Goal: Task Accomplishment & Management: Complete application form

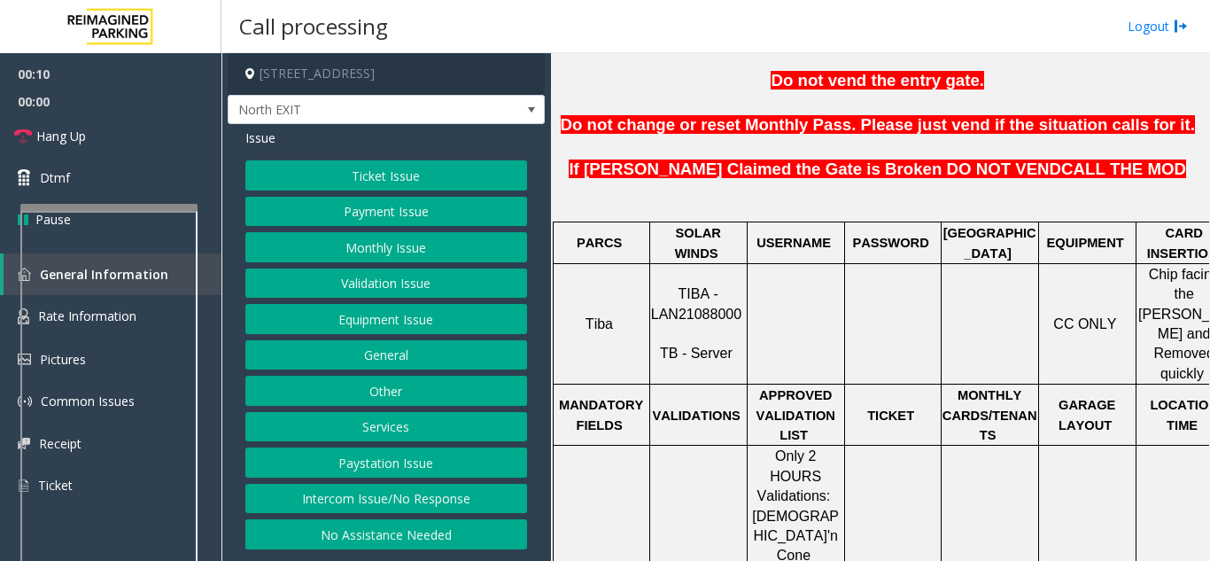
scroll to position [709, 0]
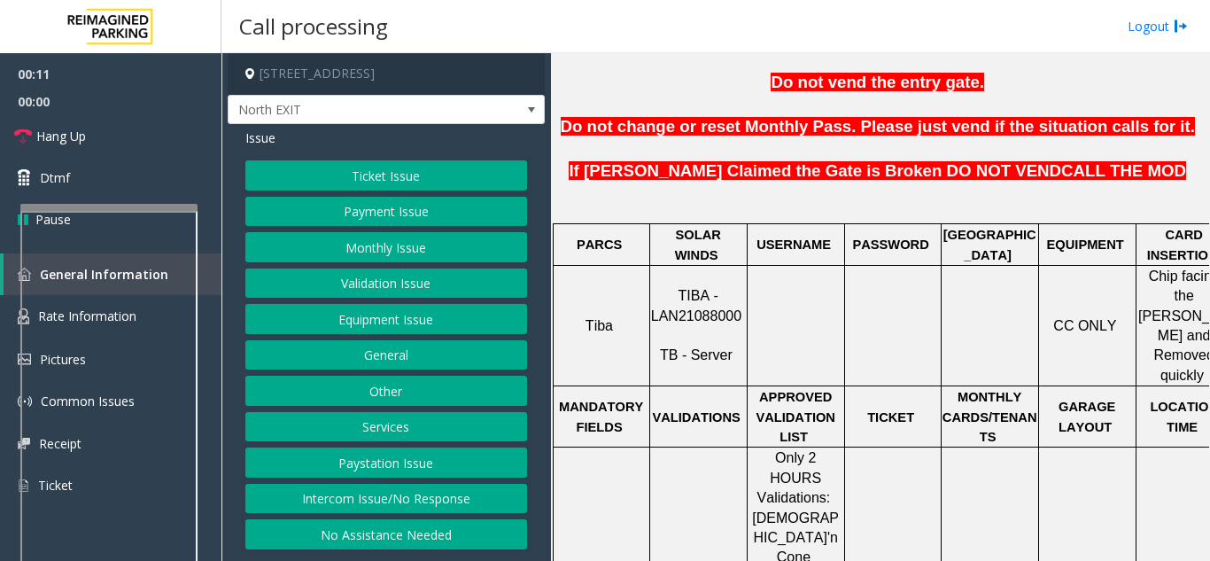
click at [704, 286] on p "TIBA - LAN21088000 TB - Server" at bounding box center [698, 326] width 95 height 80
click at [698, 288] on span "TIBA - LAN21088000" at bounding box center [696, 305] width 90 height 35
copy p "LAN21088000"
click at [337, 175] on button "Ticket Issue" at bounding box center [386, 175] width 282 height 30
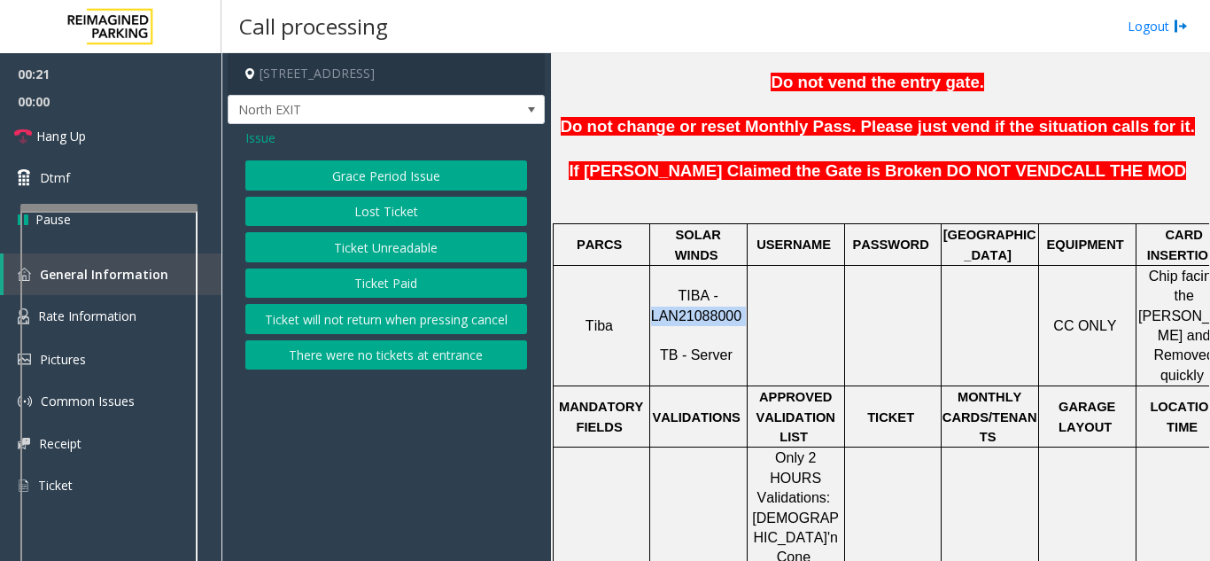
click at [333, 252] on button "Ticket Unreadable" at bounding box center [386, 247] width 282 height 30
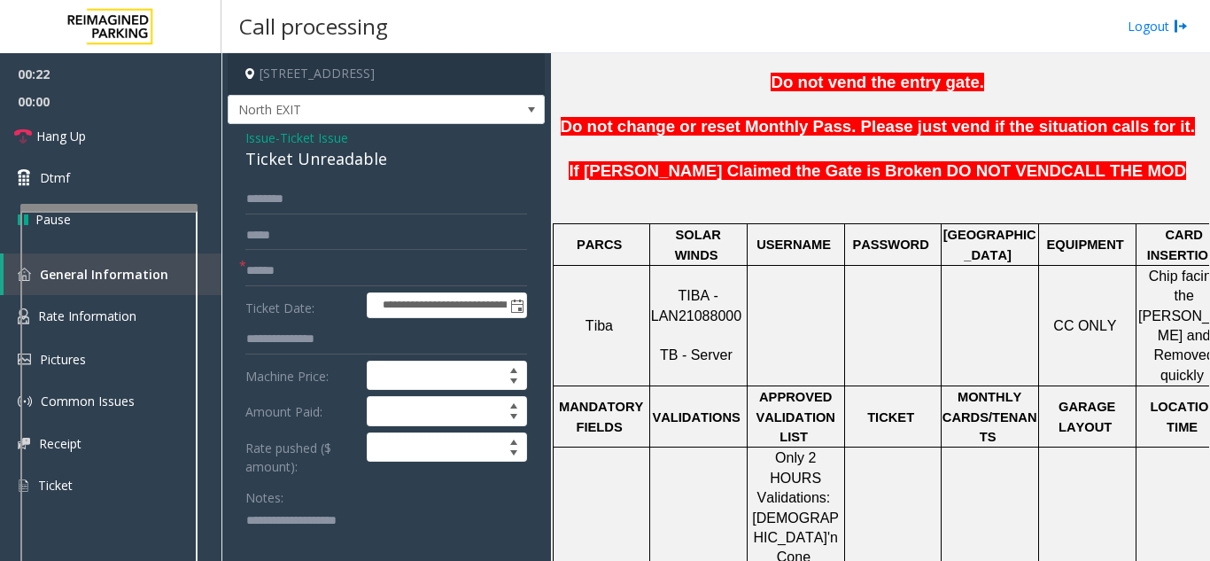
click at [258, 138] on span "Issue" at bounding box center [260, 137] width 30 height 19
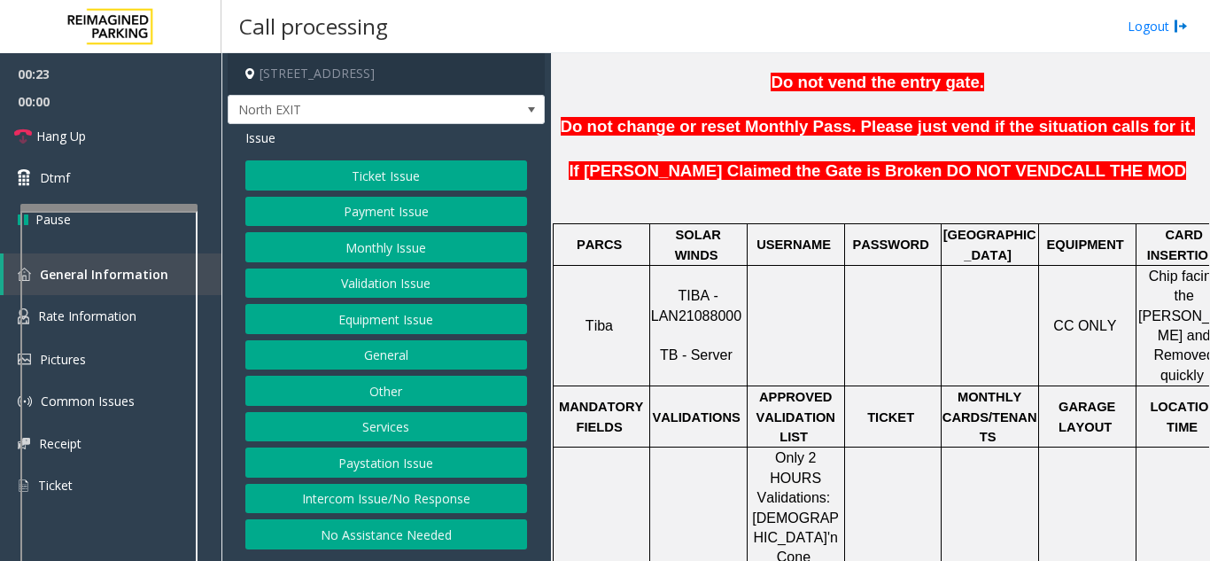
click at [354, 284] on button "Validation Issue" at bounding box center [386, 283] width 282 height 30
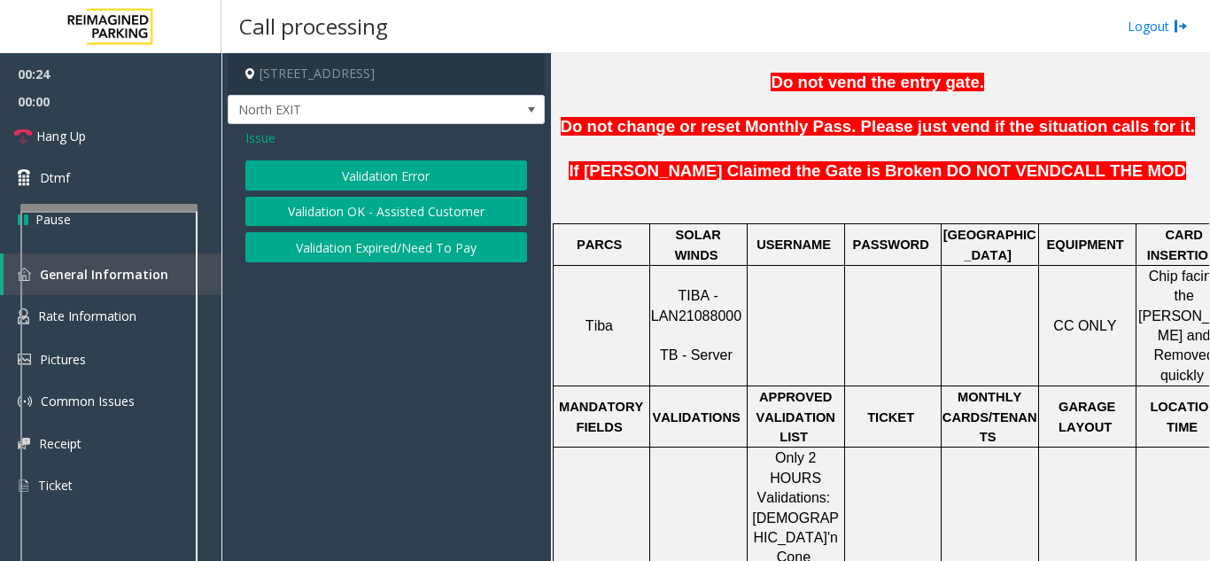
click at [368, 183] on button "Validation Error" at bounding box center [386, 175] width 282 height 30
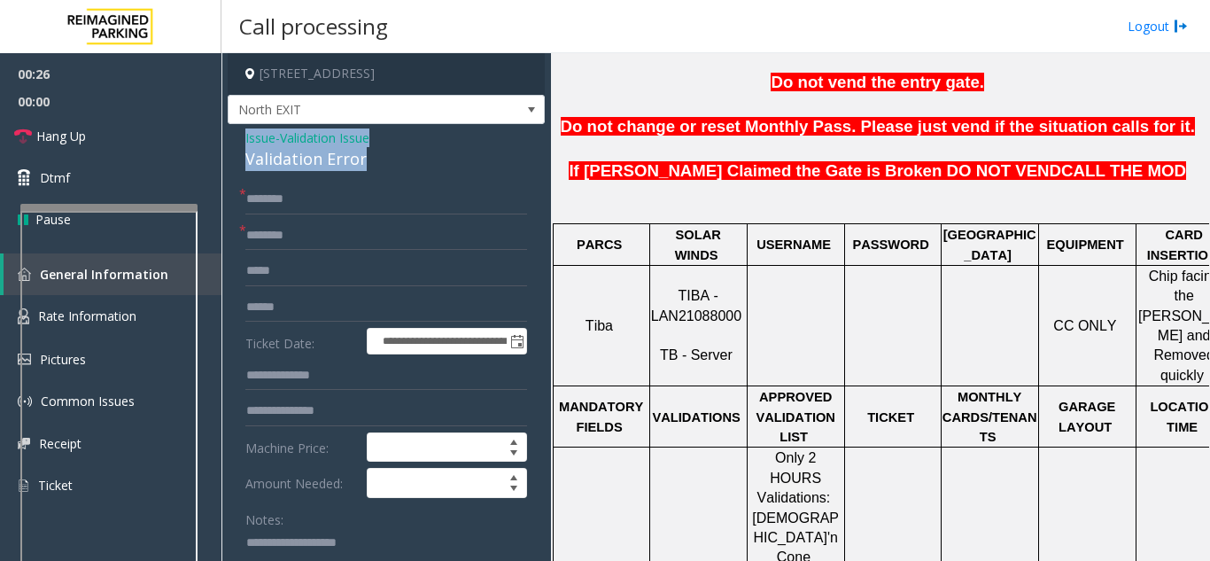
drag, startPoint x: 391, startPoint y: 170, endPoint x: 241, endPoint y: 140, distance: 152.7
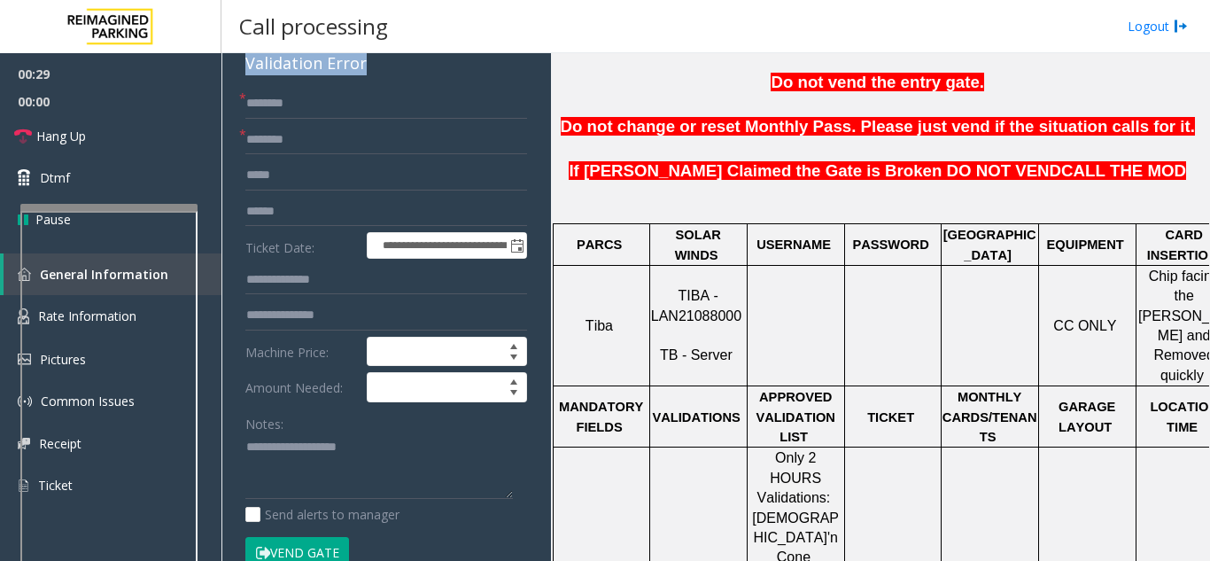
scroll to position [105, 0]
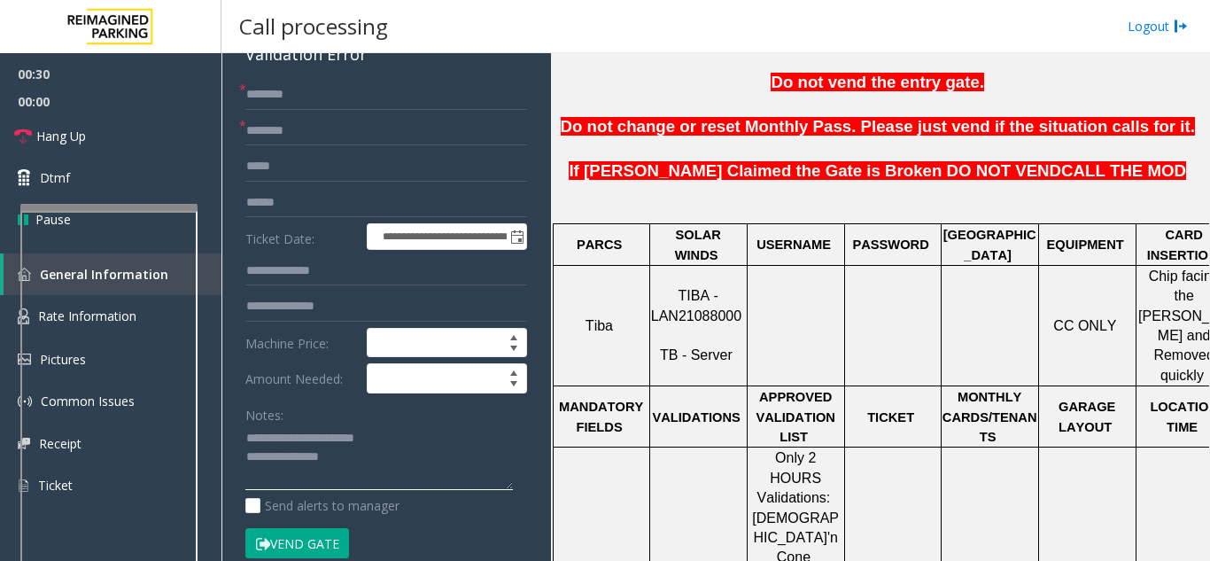
click at [304, 455] on textarea at bounding box center [378, 457] width 267 height 66
type textarea "**********"
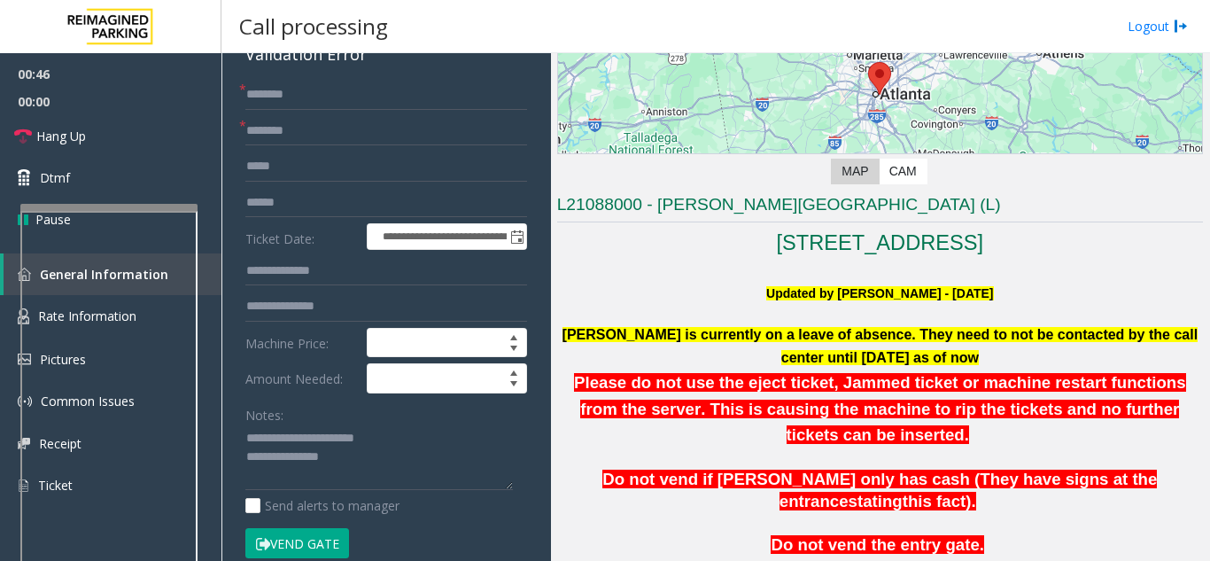
scroll to position [177, 0]
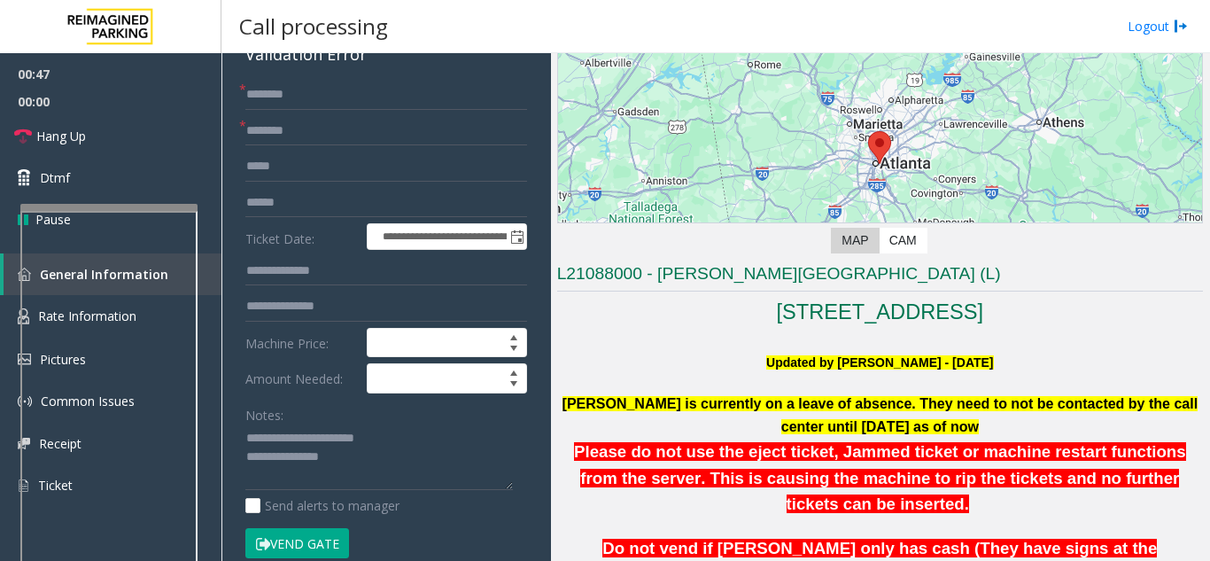
click at [680, 274] on h3 "L21088000 - [PERSON_NAME][GEOGRAPHIC_DATA] (L)" at bounding box center [880, 276] width 646 height 29
click at [299, 143] on input "******" at bounding box center [386, 131] width 282 height 30
type input "******"
click at [283, 207] on input "text" at bounding box center [386, 203] width 282 height 30
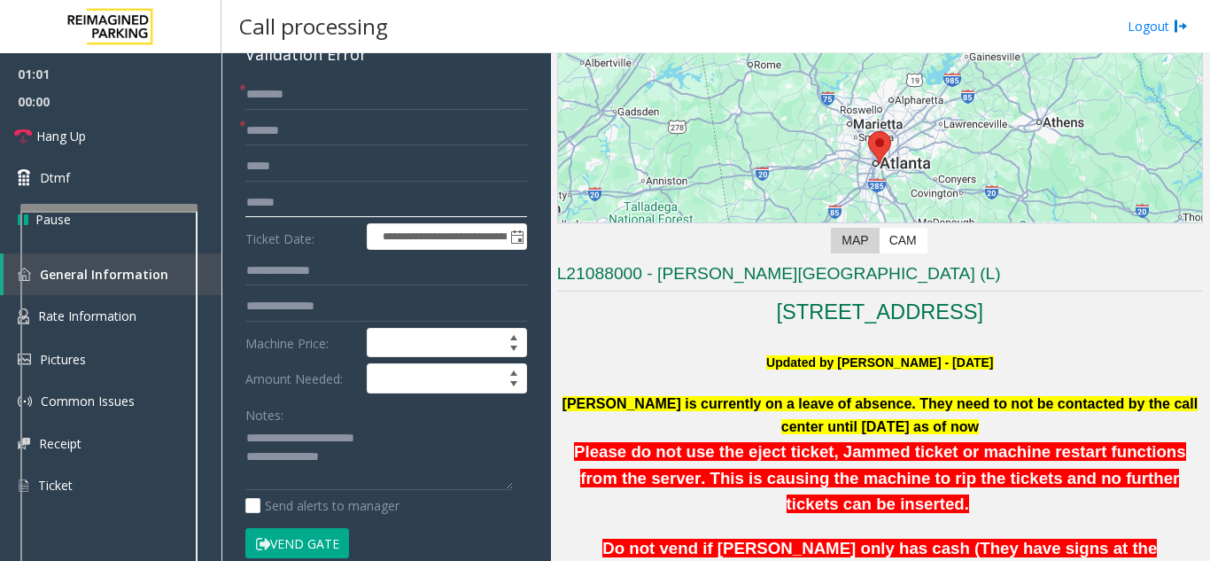
click at [274, 197] on input "text" at bounding box center [386, 203] width 282 height 30
type input "*******"
click at [279, 290] on form "**********" at bounding box center [386, 328] width 282 height 497
click at [289, 270] on input "text" at bounding box center [386, 271] width 282 height 30
click at [363, 461] on textarea at bounding box center [378, 457] width 267 height 66
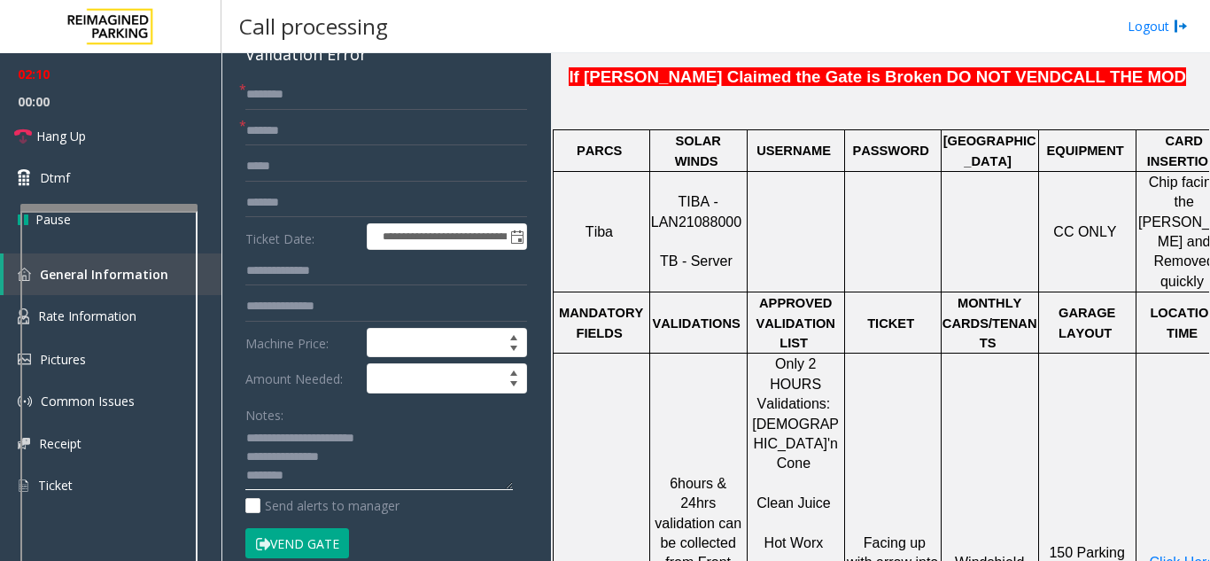
scroll to position [1063, 0]
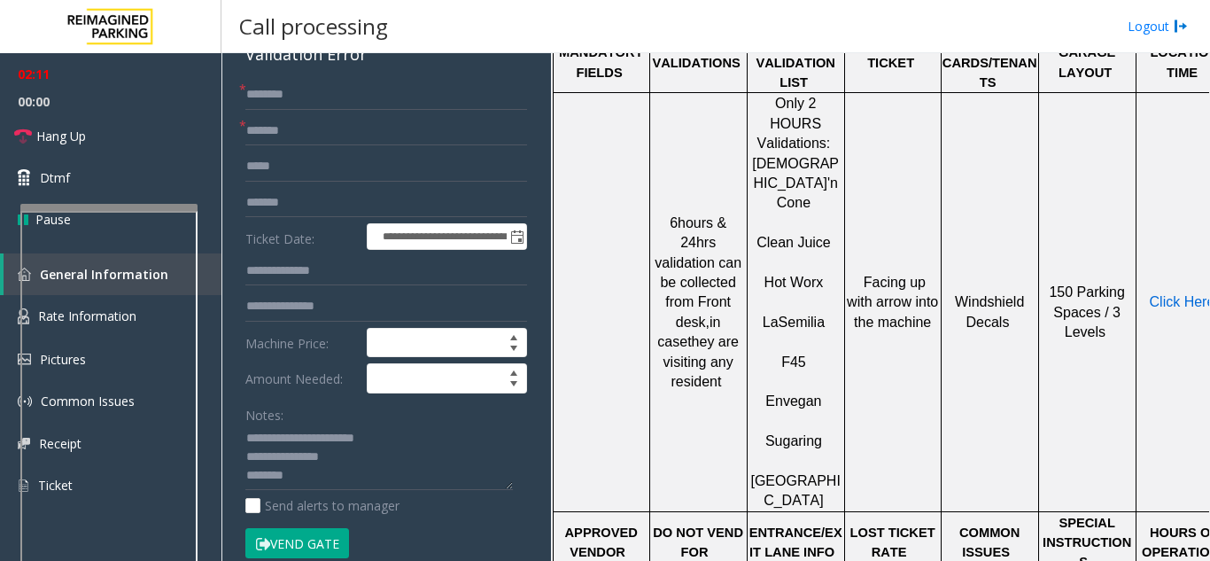
click at [1168, 294] on span "Click Here" at bounding box center [1183, 301] width 66 height 15
click at [306, 483] on textarea at bounding box center [378, 457] width 267 height 66
click at [289, 95] on input "text" at bounding box center [386, 95] width 282 height 30
drag, startPoint x: 336, startPoint y: 476, endPoint x: 238, endPoint y: 474, distance: 97.4
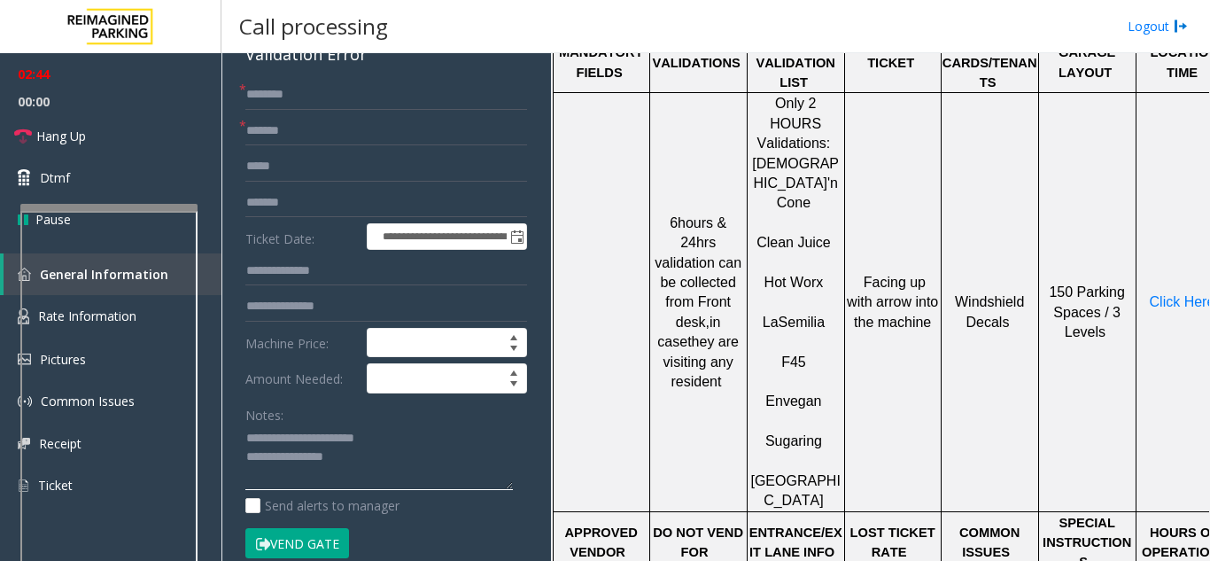
type textarea "**********"
click at [303, 99] on input "text" at bounding box center [386, 95] width 282 height 30
type input "*******"
click at [349, 461] on textarea at bounding box center [378, 457] width 267 height 66
click at [297, 546] on button "Vend Gate" at bounding box center [297, 543] width 104 height 30
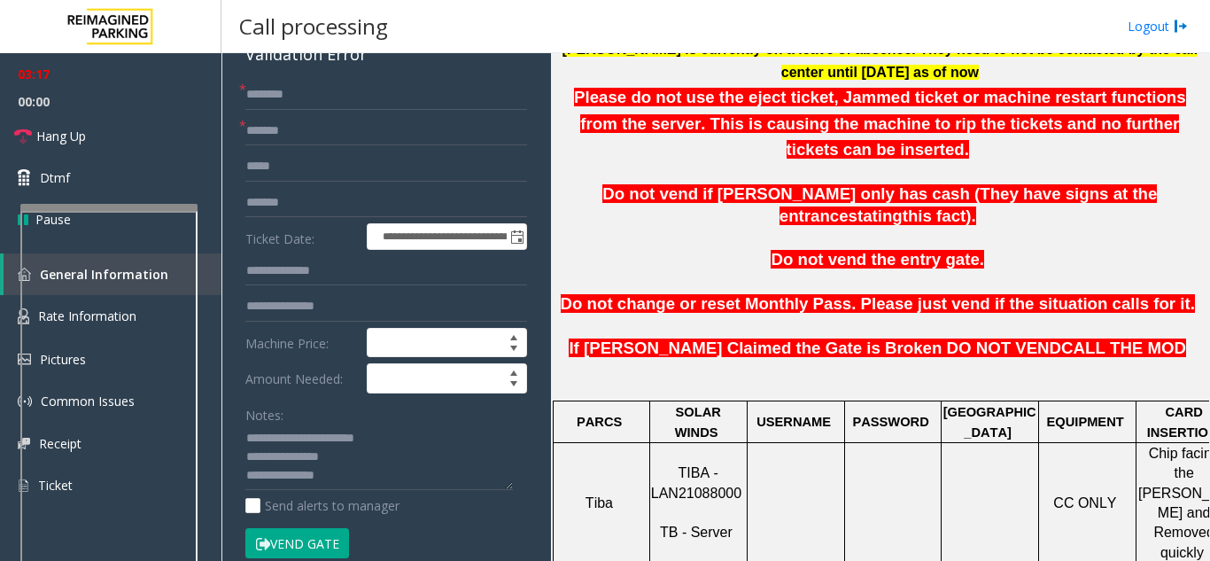
scroll to position [443, 0]
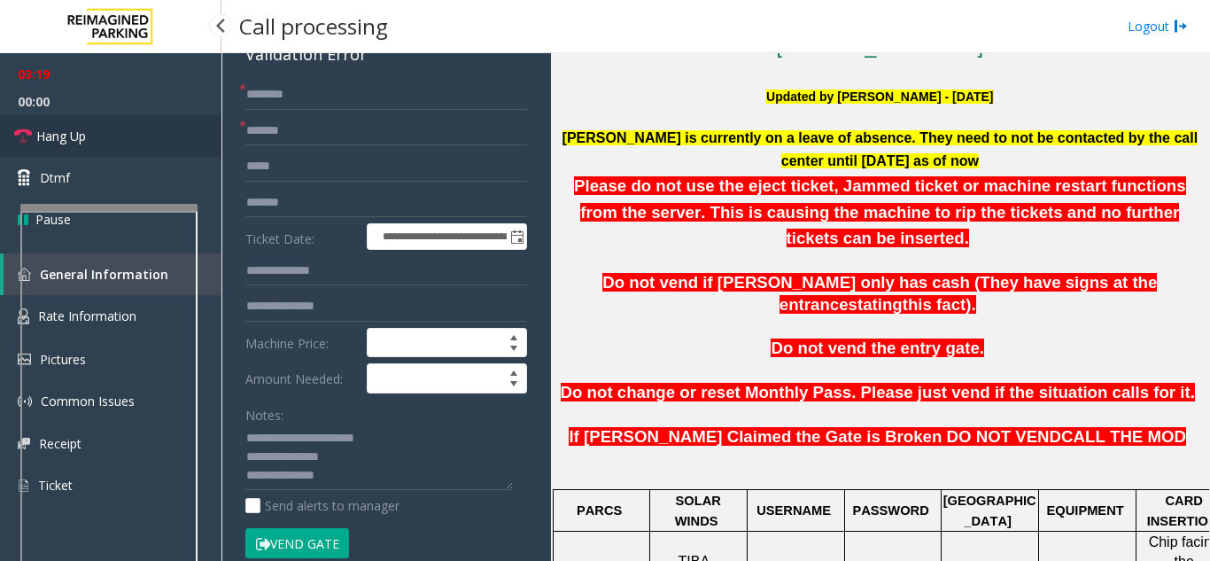
click at [100, 128] on link "Hang Up" at bounding box center [110, 136] width 221 height 42
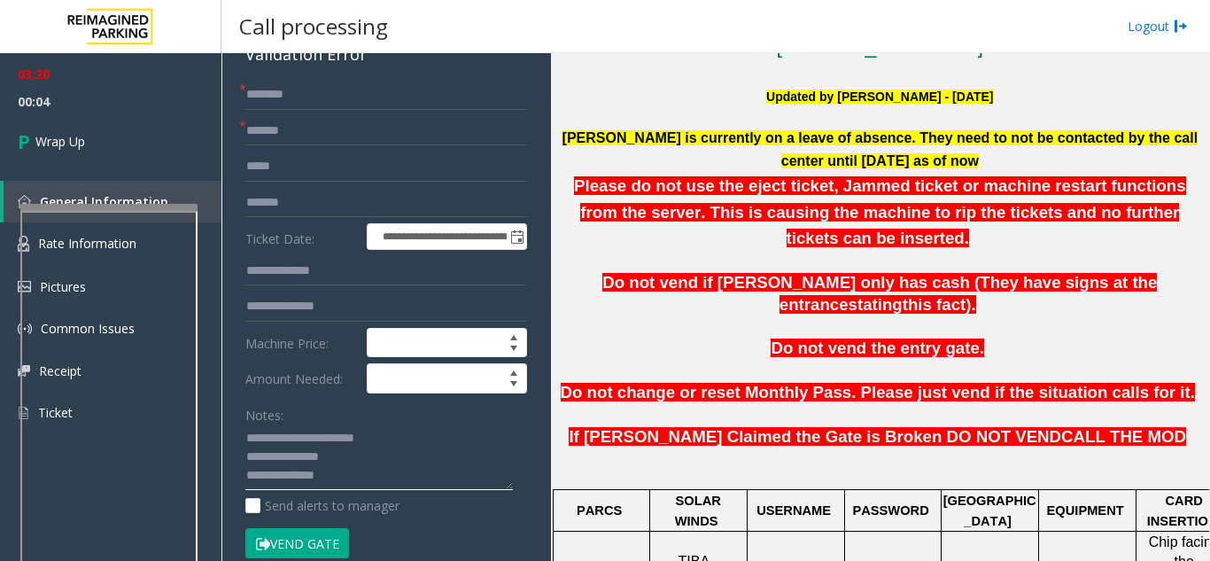
click at [356, 478] on textarea at bounding box center [378, 457] width 267 height 66
drag, startPoint x: 331, startPoint y: 461, endPoint x: 360, endPoint y: 496, distance: 45.4
click at [360, 496] on label "Send alerts to manager" at bounding box center [322, 505] width 154 height 19
click at [350, 462] on textarea at bounding box center [378, 457] width 267 height 66
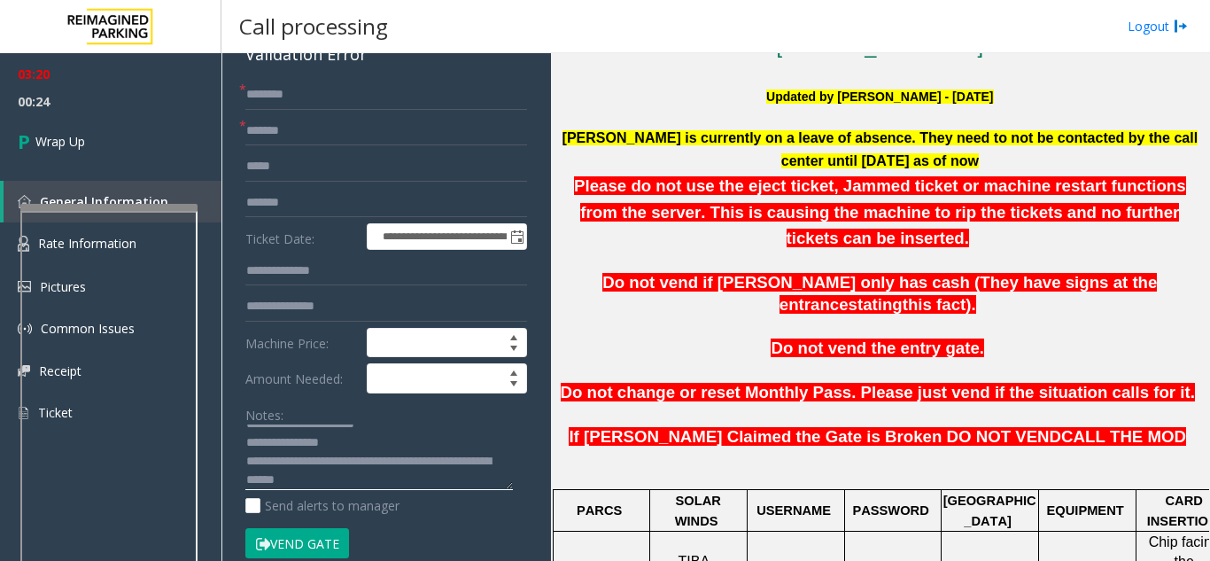
click at [357, 478] on textarea at bounding box center [378, 457] width 267 height 66
click at [364, 486] on textarea at bounding box center [378, 457] width 267 height 66
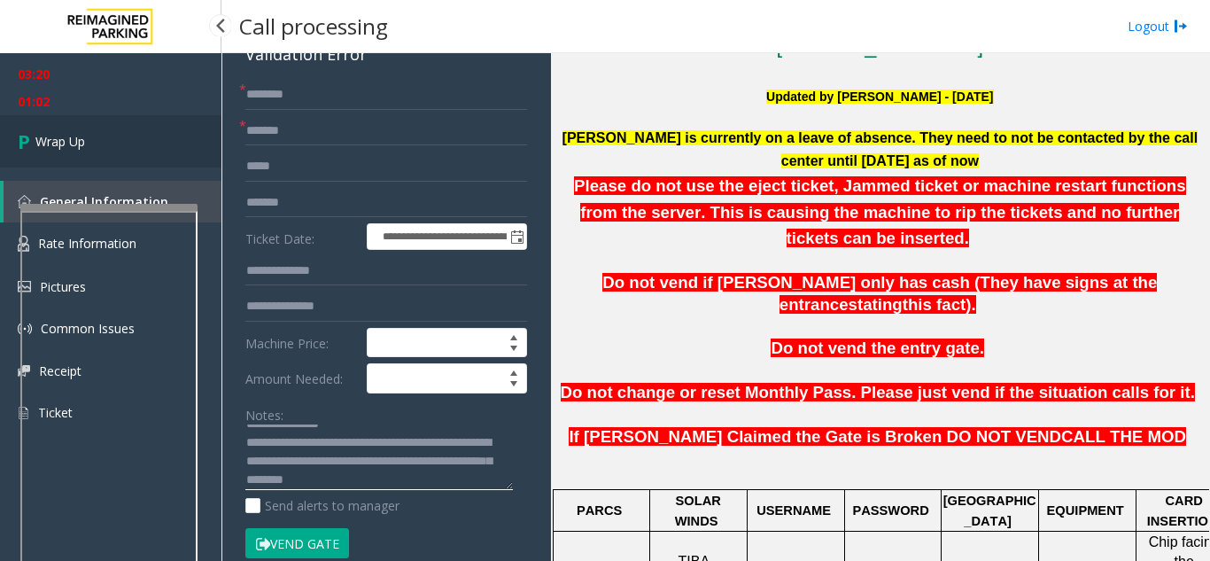
type textarea "**********"
click at [77, 124] on link "Wrap Up" at bounding box center [110, 141] width 221 height 52
